Goal: Information Seeking & Learning: Learn about a topic

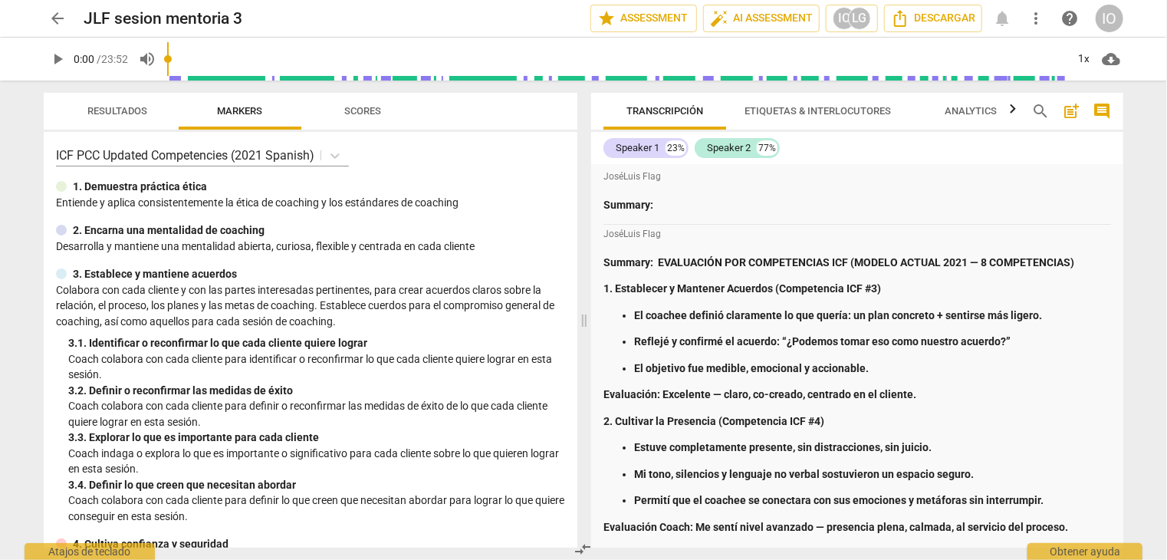
click at [51, 18] on span "arrow_back" at bounding box center [57, 18] width 18 height 18
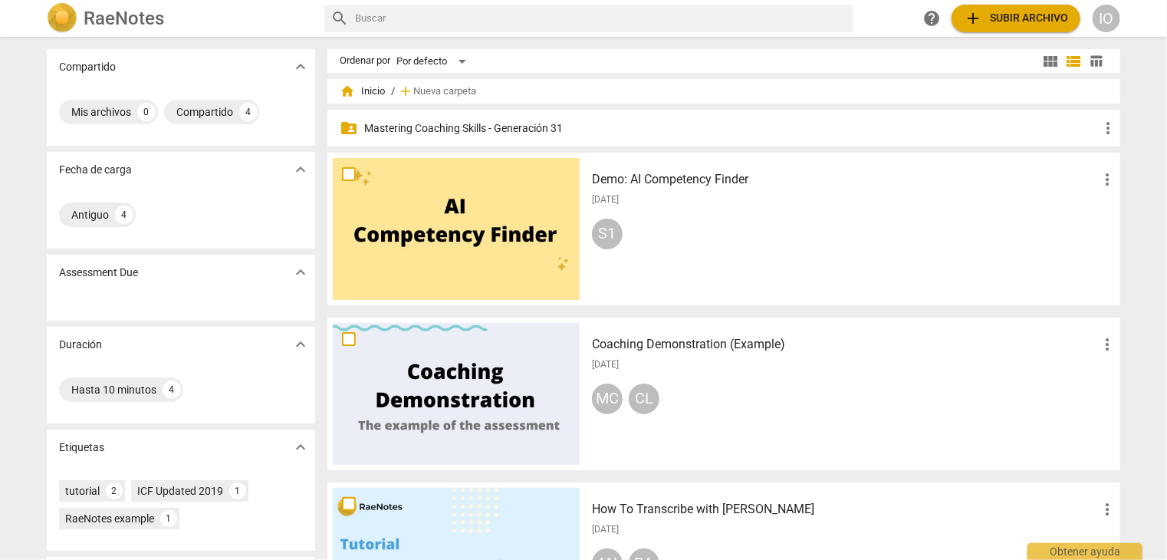
click at [389, 128] on p "Mastering Coaching Skills - Generación 31" at bounding box center [731, 128] width 734 height 16
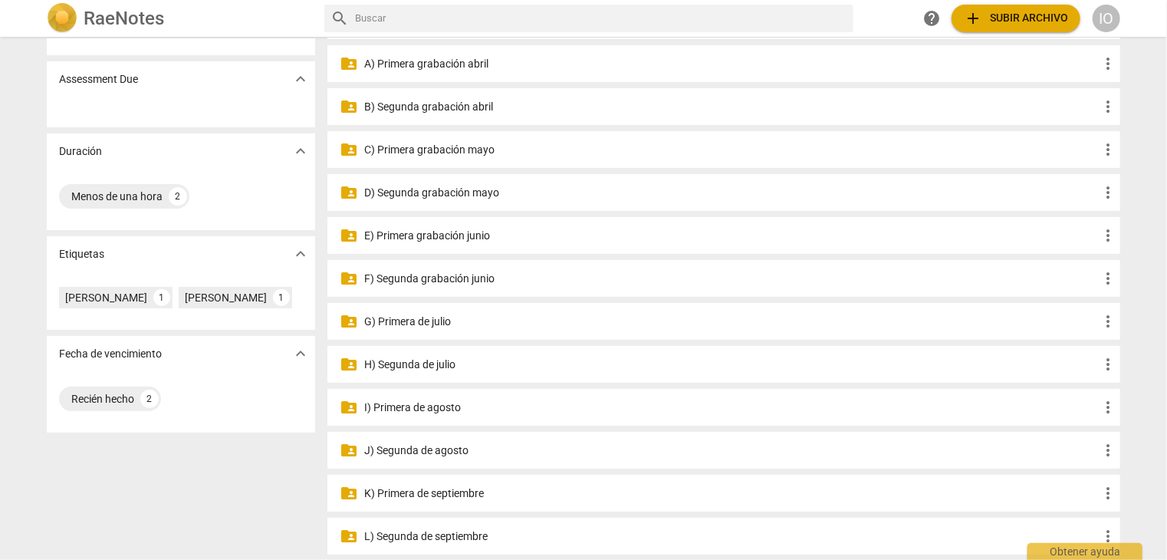
scroll to position [230, 0]
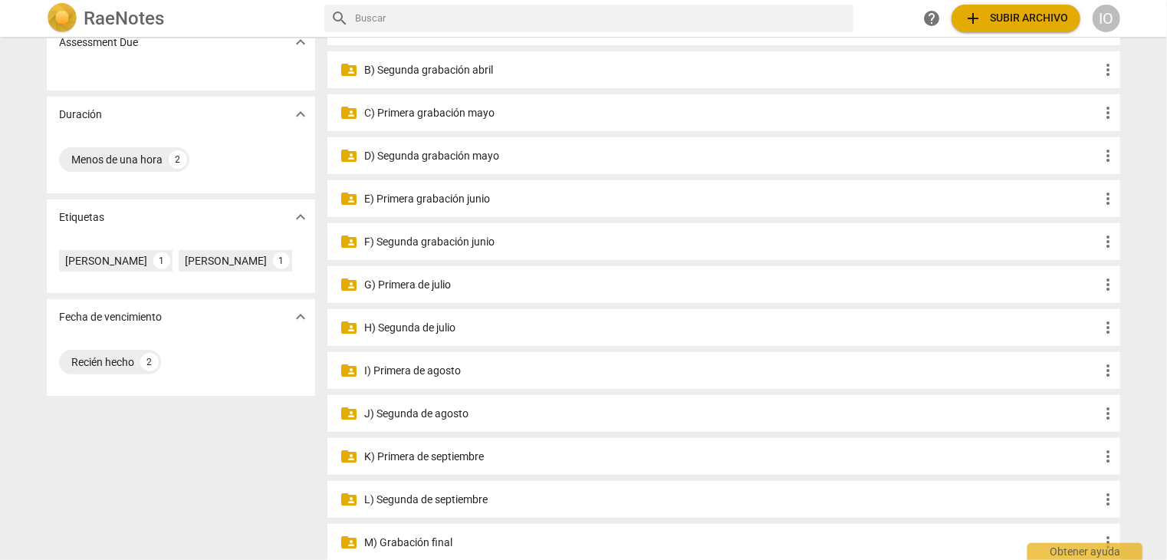
click at [433, 370] on p "I) Primera de agosto" at bounding box center [731, 371] width 734 height 16
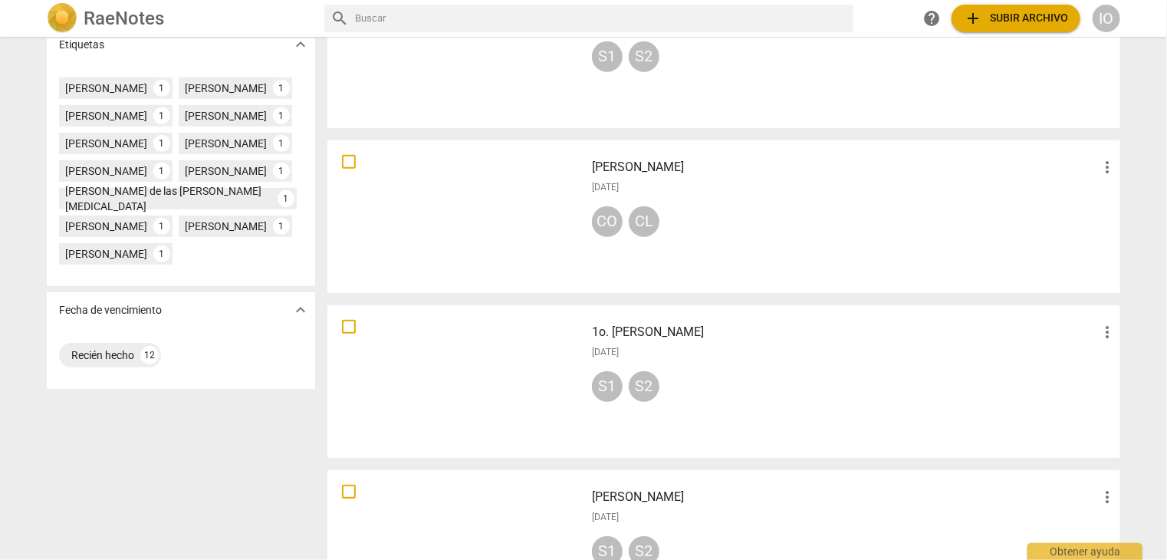
scroll to position [537, 0]
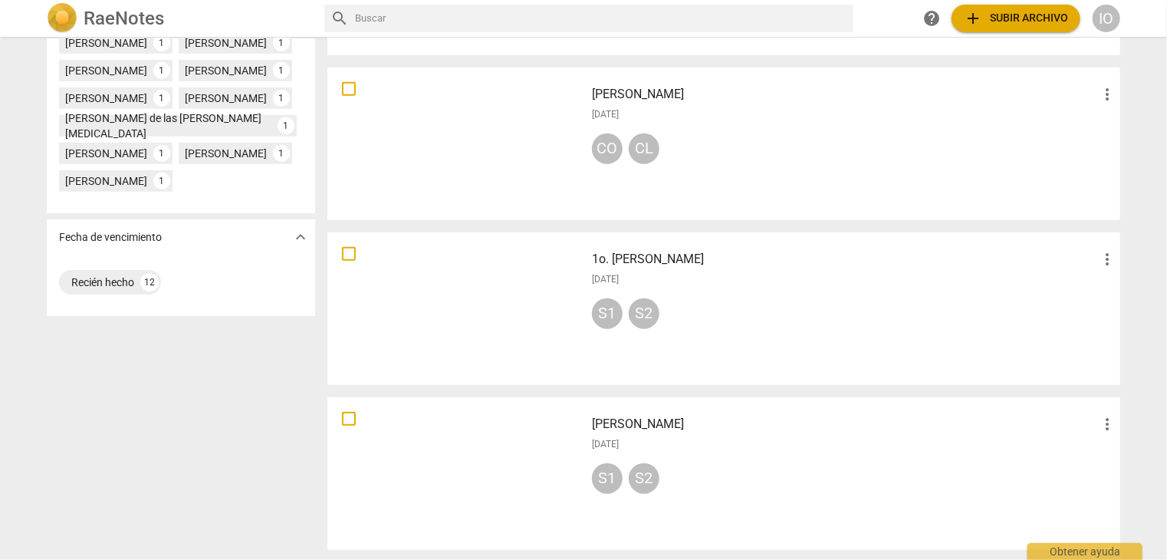
click at [478, 278] on div at bounding box center [456, 309] width 247 height 142
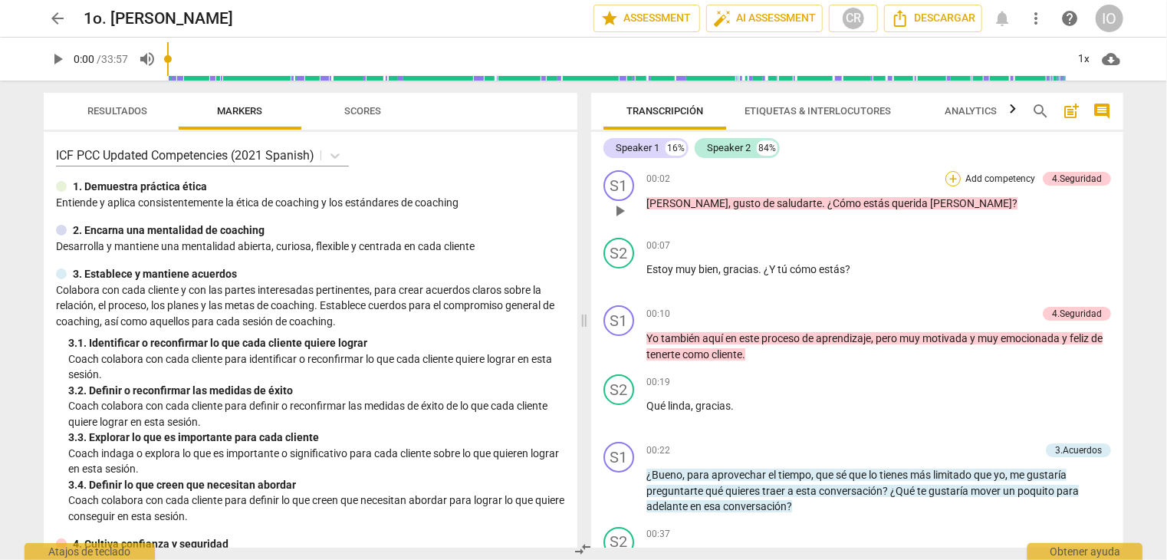
click at [945, 179] on div "+" at bounding box center [952, 178] width 15 height 15
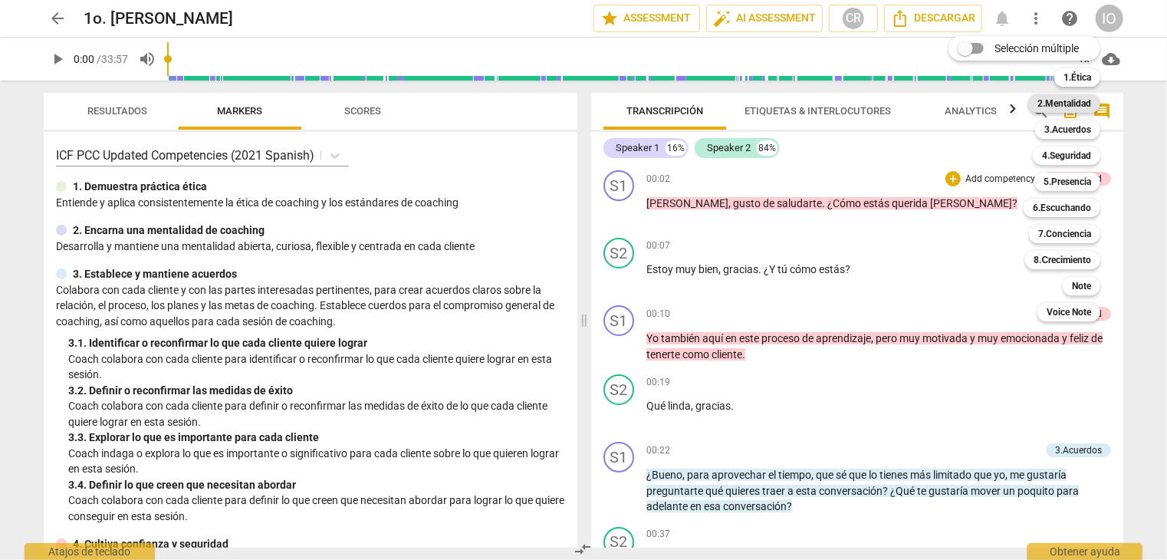
click at [1052, 100] on b "2.Mentalidad" at bounding box center [1064, 103] width 54 height 18
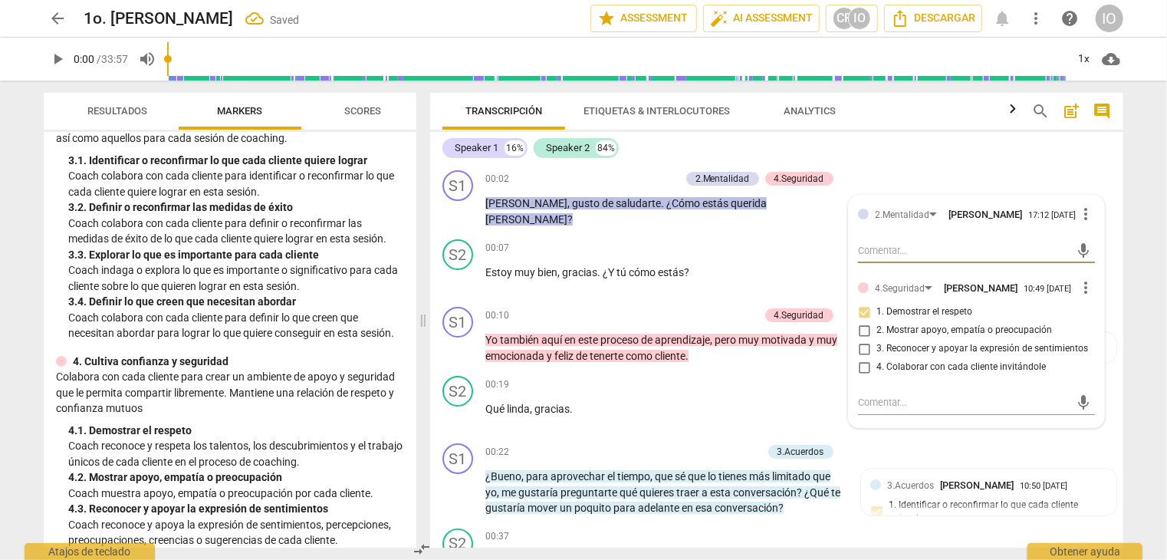
scroll to position [307, 0]
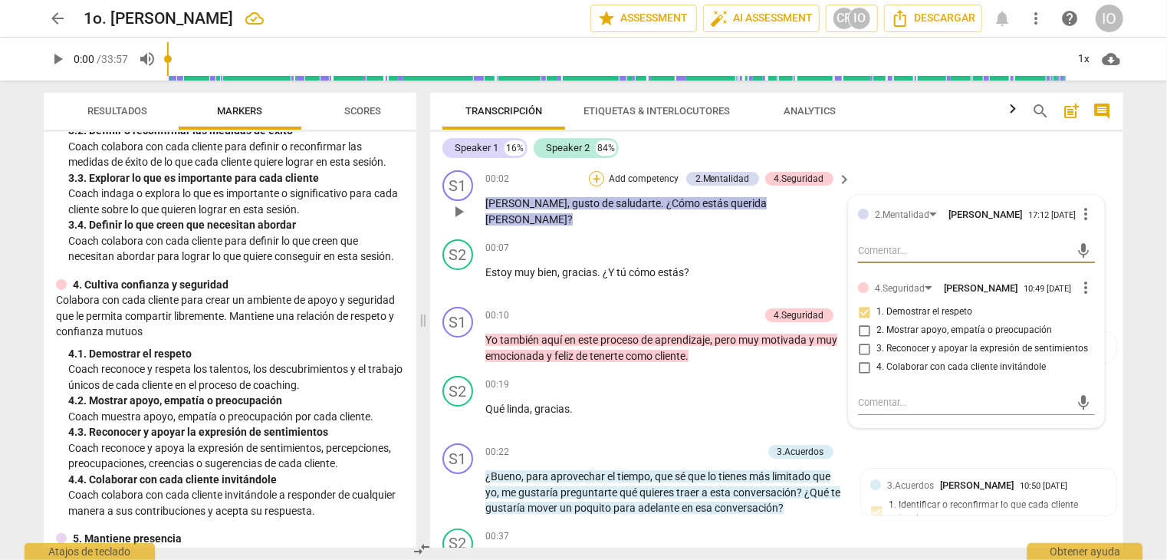
click at [592, 181] on div "+" at bounding box center [596, 178] width 15 height 15
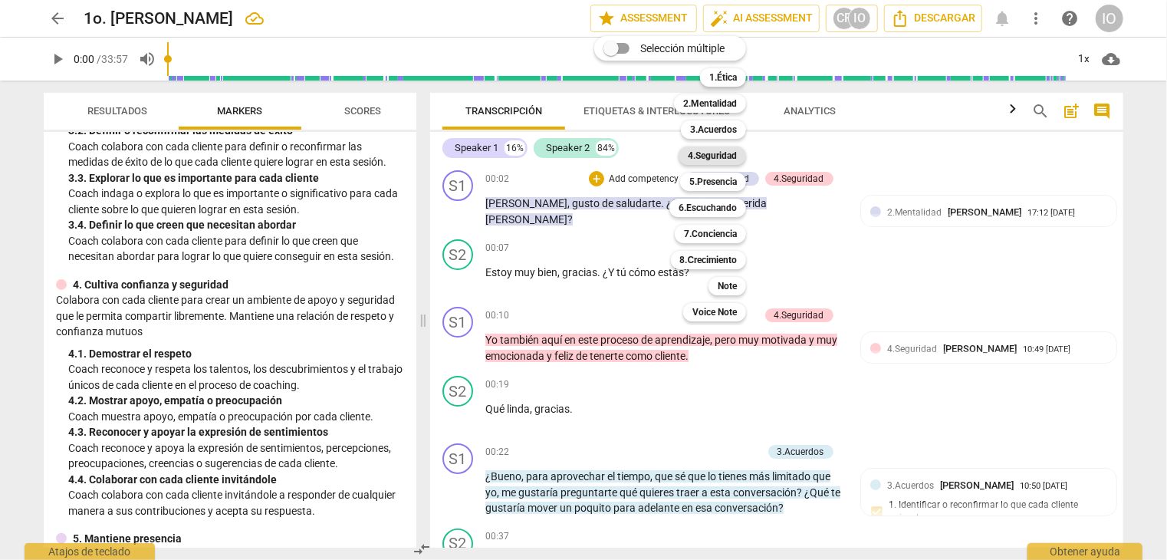
click at [712, 151] on b "4.Seguridad" at bounding box center [712, 155] width 49 height 18
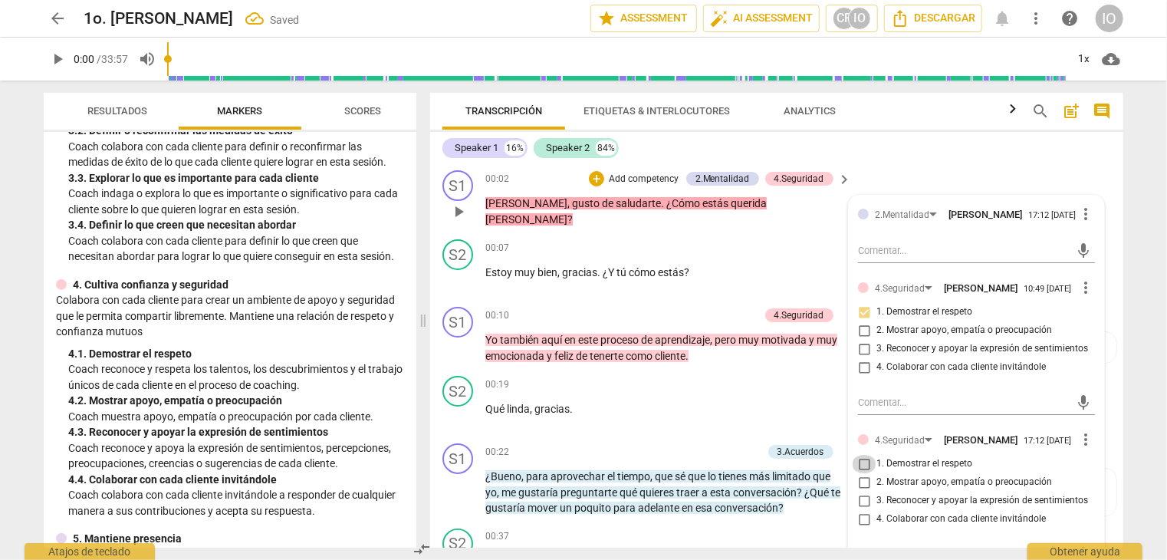
click at [864, 472] on input "1. Demostrar el respeto" at bounding box center [864, 464] width 25 height 18
checkbox input "true"
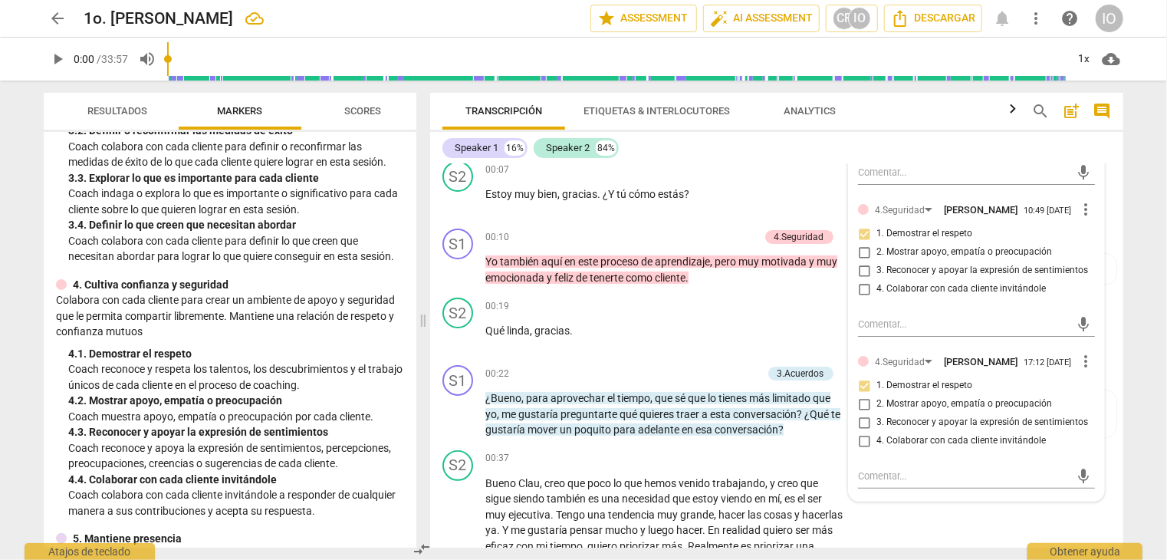
scroll to position [0, 0]
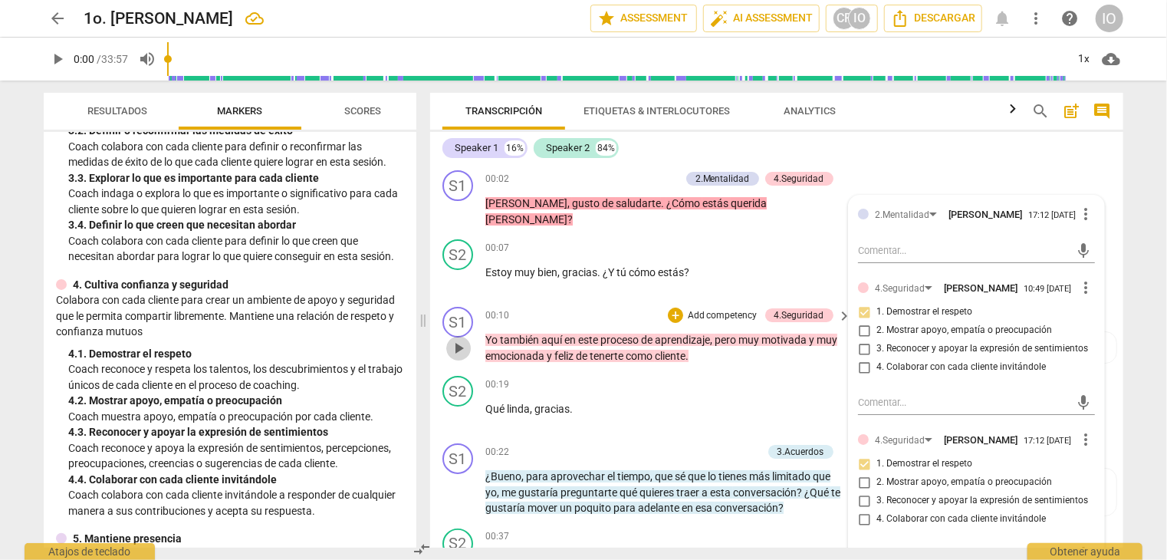
click at [457, 347] on span "play_arrow" at bounding box center [458, 348] width 18 height 18
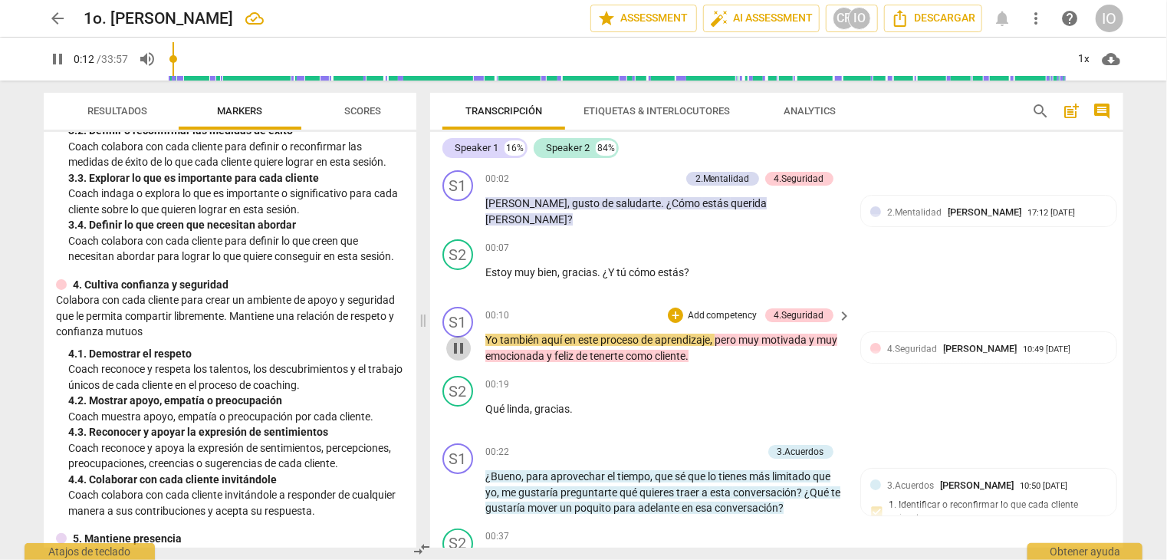
click at [460, 351] on span "pause" at bounding box center [458, 348] width 18 height 18
type input "13"
